Goal: Task Accomplishment & Management: Use online tool/utility

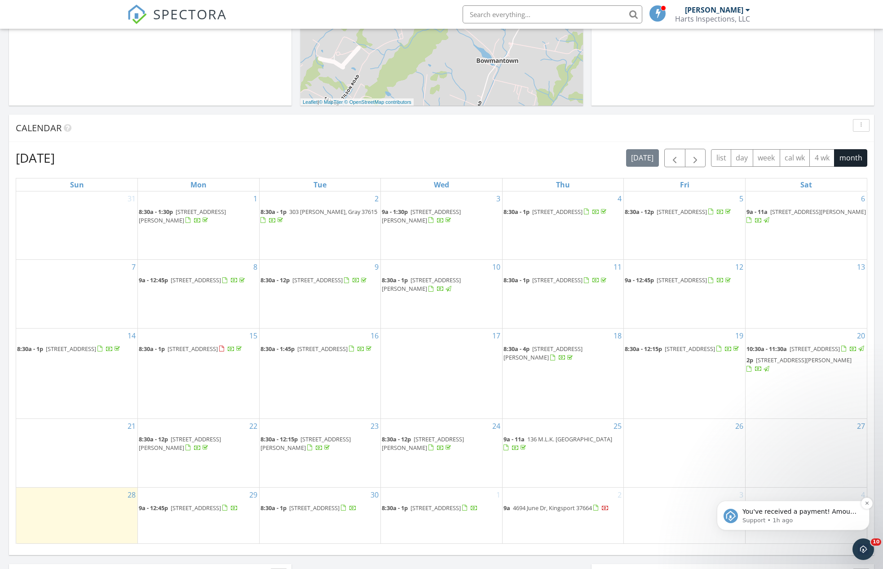
click at [794, 511] on span "You've received a payment! Amount $750.00 Fee $0.00 Net $750.00 Transaction # p…" at bounding box center [800, 561] width 115 height 106
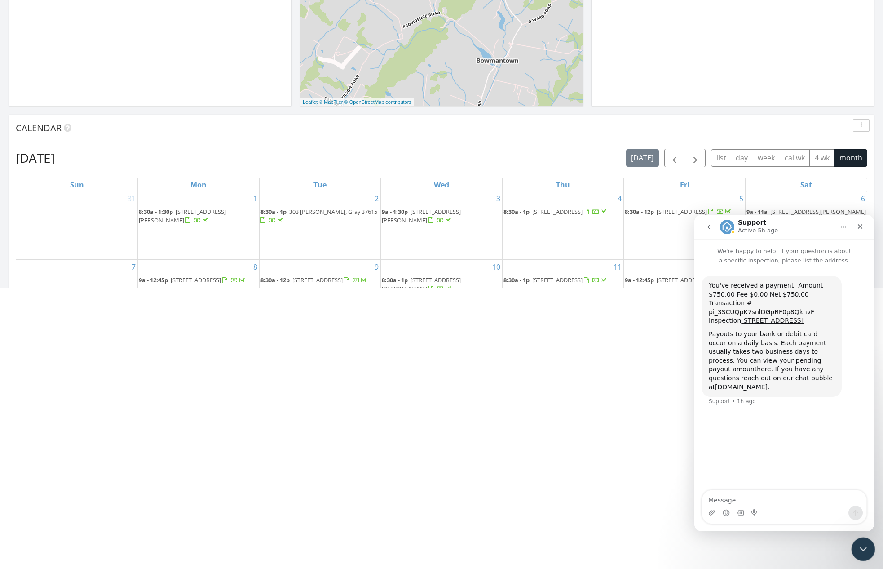
click at [864, 547] on icon "Close Intercom Messenger" at bounding box center [862, 547] width 11 height 11
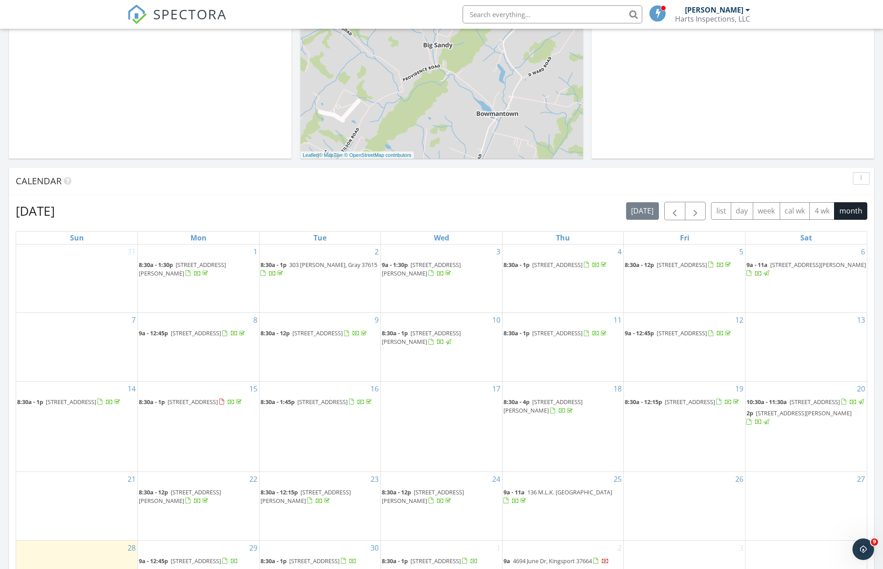
scroll to position [295, 0]
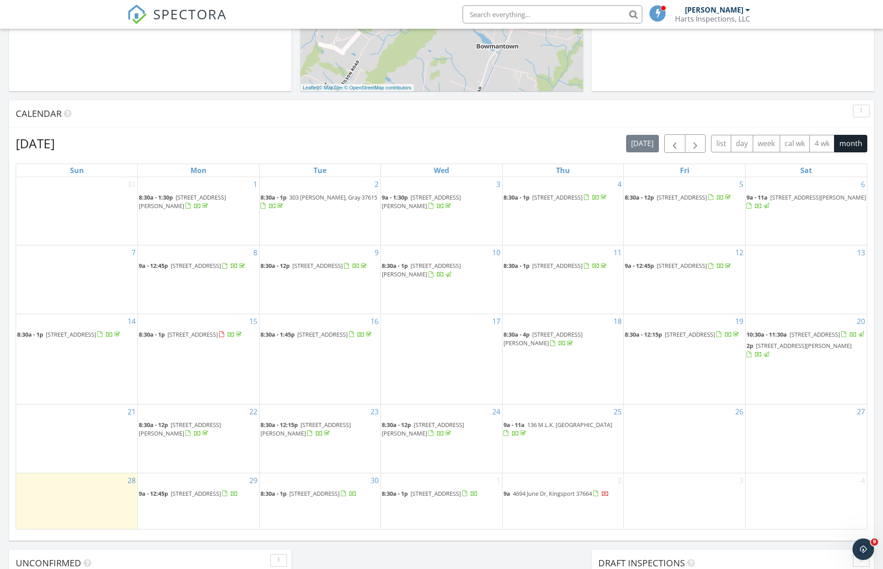
click at [192, 489] on span "226 Heritage Hills Dr, Greeneville 37745" at bounding box center [196, 493] width 50 height 8
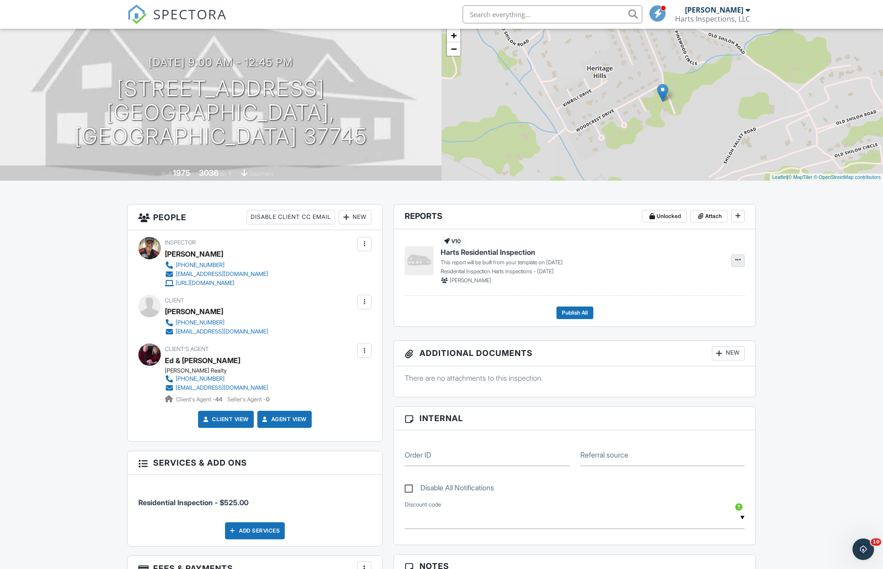
click at [740, 257] on icon at bounding box center [738, 260] width 5 height 6
click at [667, 282] on span "Build Now" at bounding box center [679, 283] width 28 height 9
click at [673, 259] on span "View" at bounding box center [670, 260] width 13 height 9
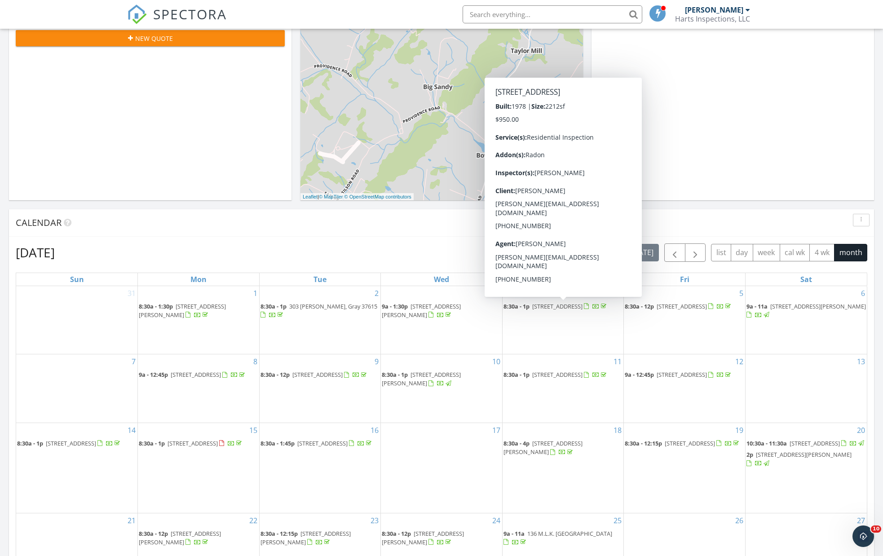
scroll to position [271, 0]
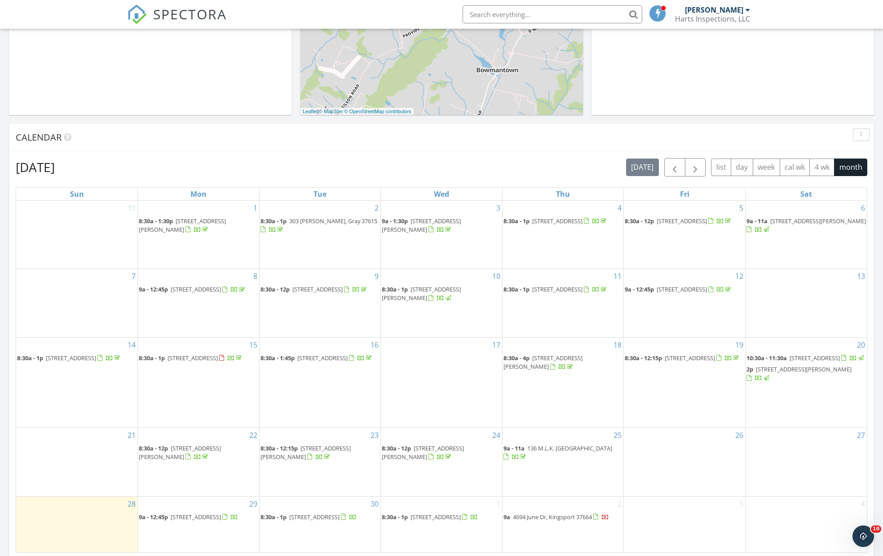
click at [583, 289] on span "[STREET_ADDRESS]" at bounding box center [557, 289] width 50 height 8
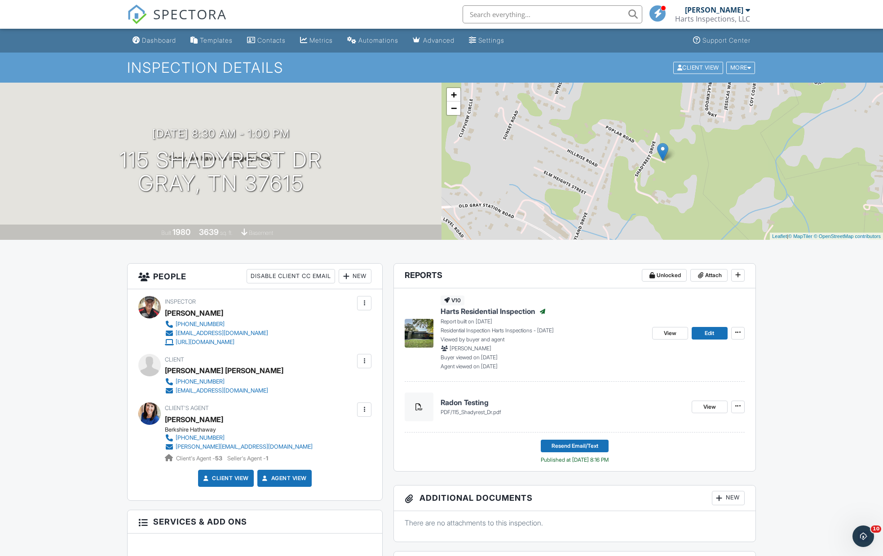
click at [422, 330] on img at bounding box center [419, 333] width 29 height 29
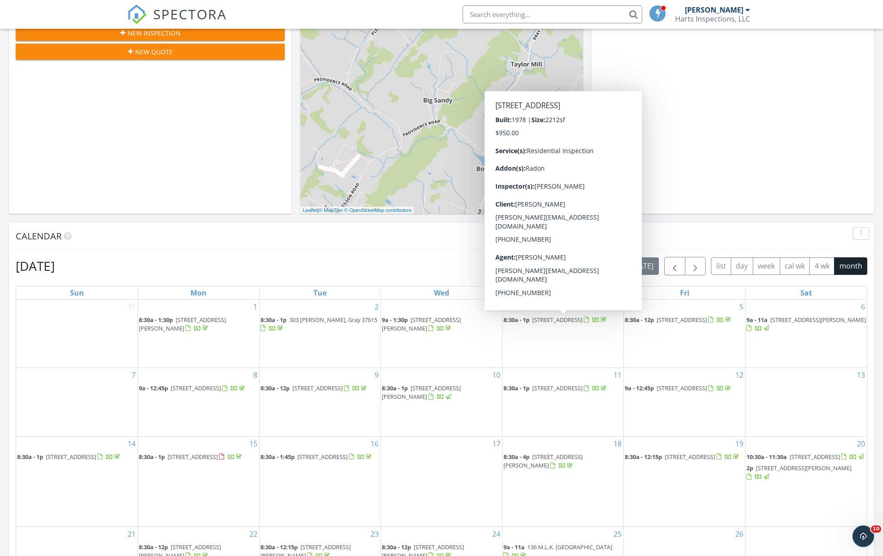
scroll to position [184, 0]
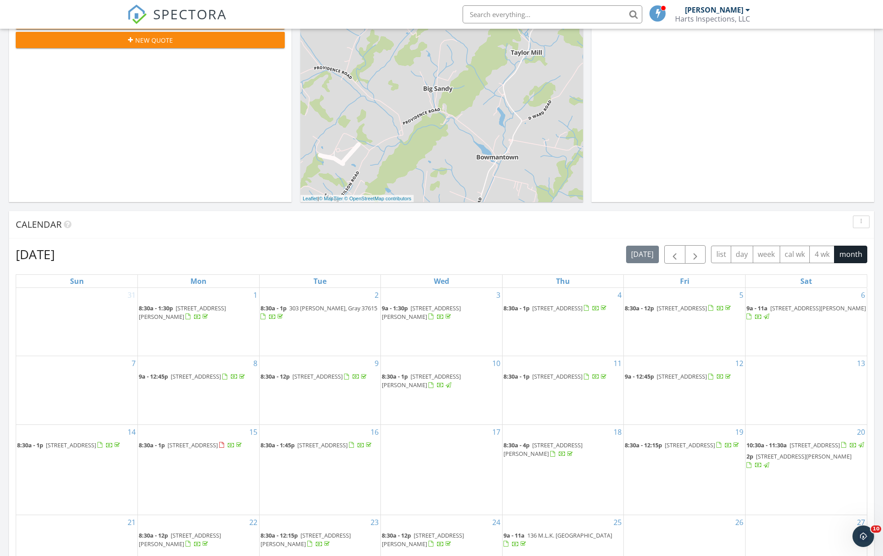
click at [569, 373] on span "115 Shadyrest Dr, Gray 37615" at bounding box center [557, 377] width 50 height 8
